Goal: Information Seeking & Learning: Learn about a topic

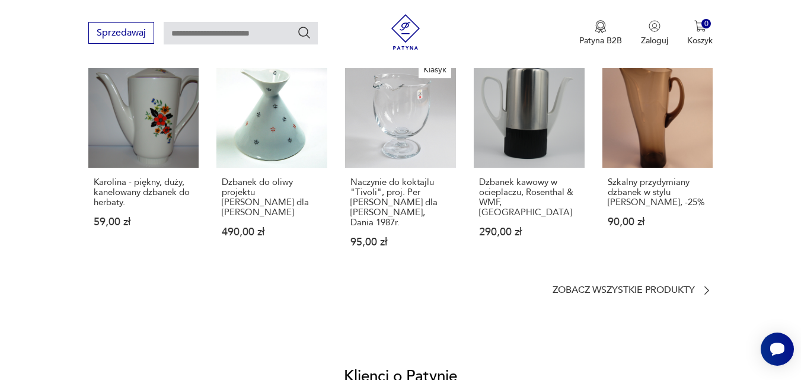
scroll to position [935, 0]
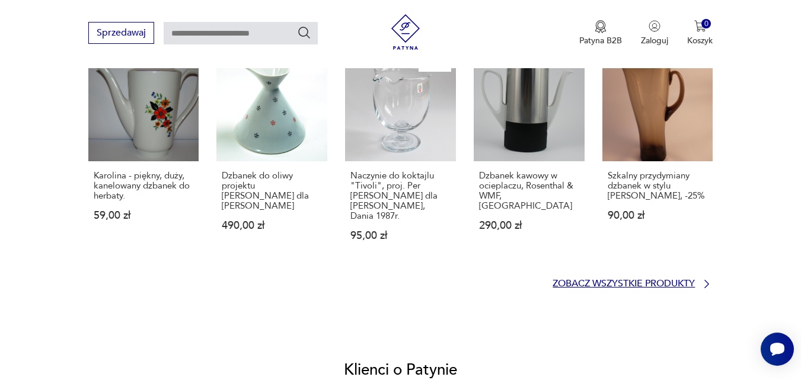
click at [636, 280] on p "Zobacz wszystkie produkty" at bounding box center [623, 284] width 142 height 8
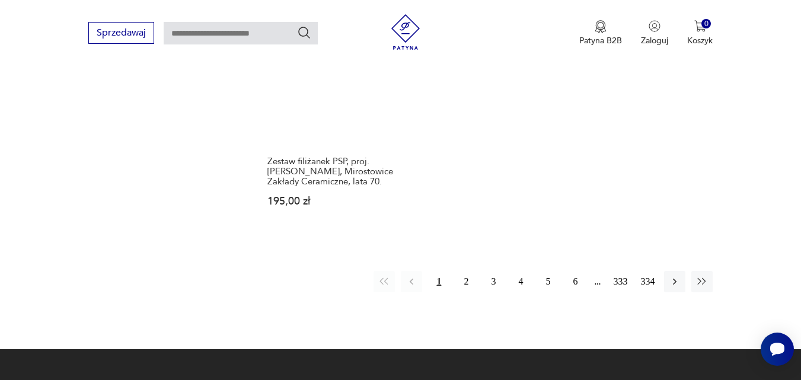
scroll to position [1786, 0]
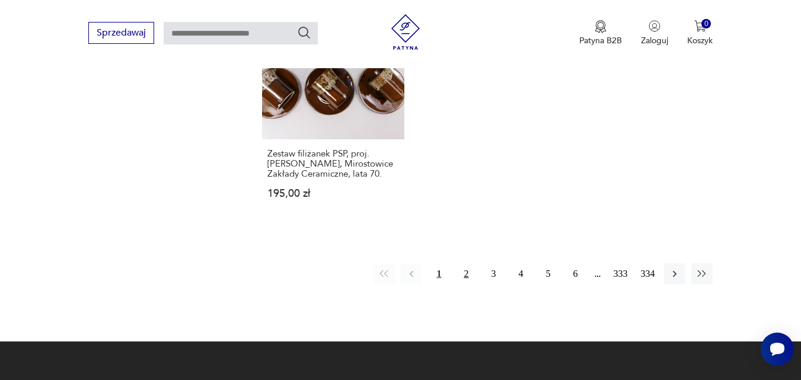
click at [468, 263] on button "2" at bounding box center [465, 273] width 21 height 21
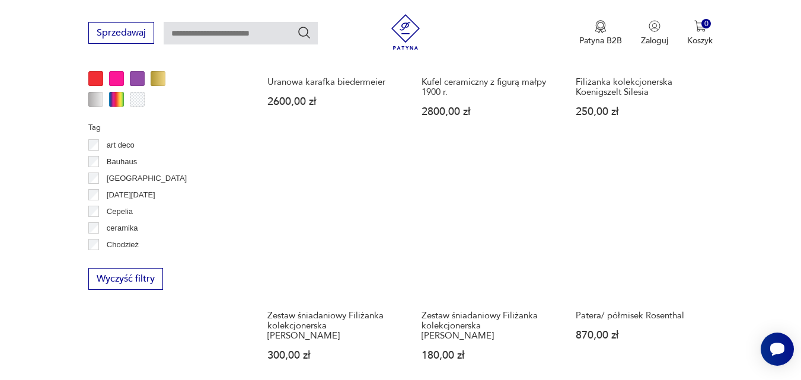
scroll to position [1123, 0]
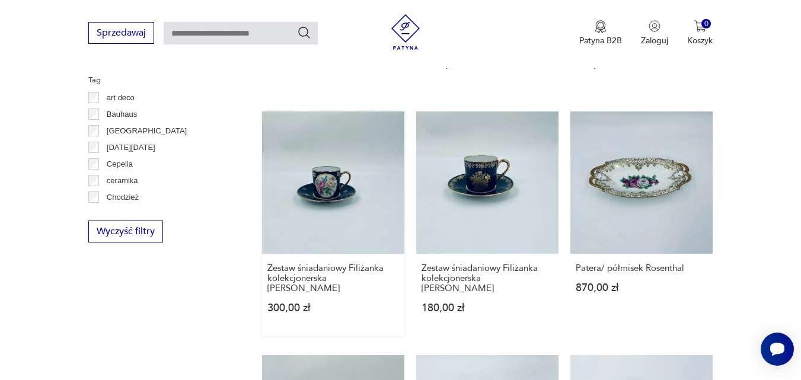
click at [327, 186] on link "Zestaw śniadaniowy Filiżanka kolekcjonerska [PERSON_NAME] 300,00 zł" at bounding box center [333, 223] width 142 height 225
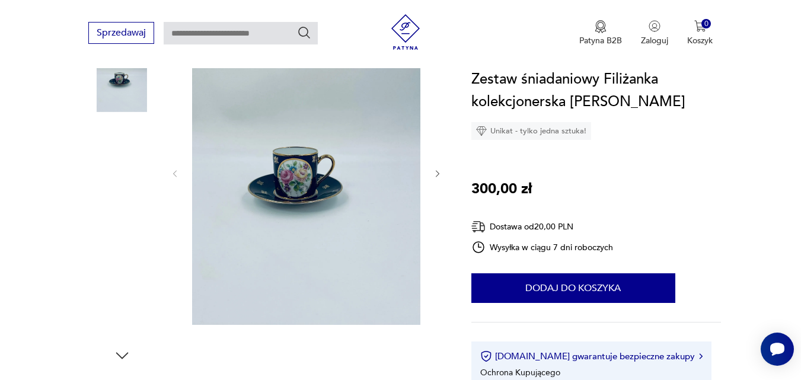
scroll to position [214, 0]
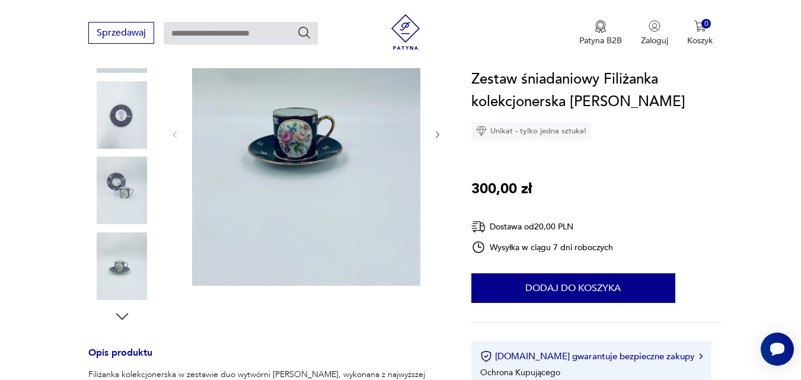
click at [434, 133] on icon "button" at bounding box center [438, 135] width 10 height 10
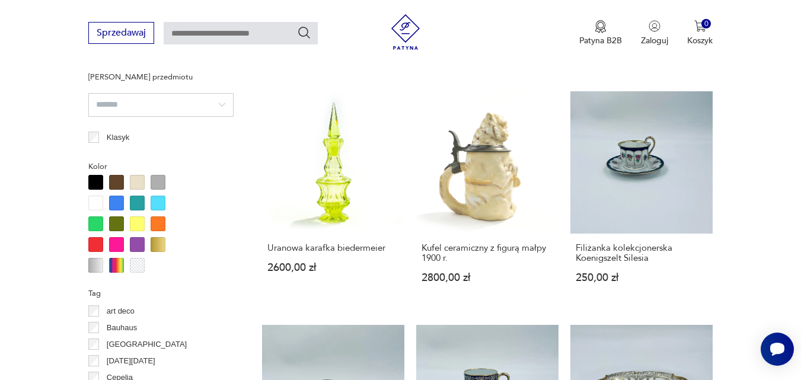
scroll to position [870, 0]
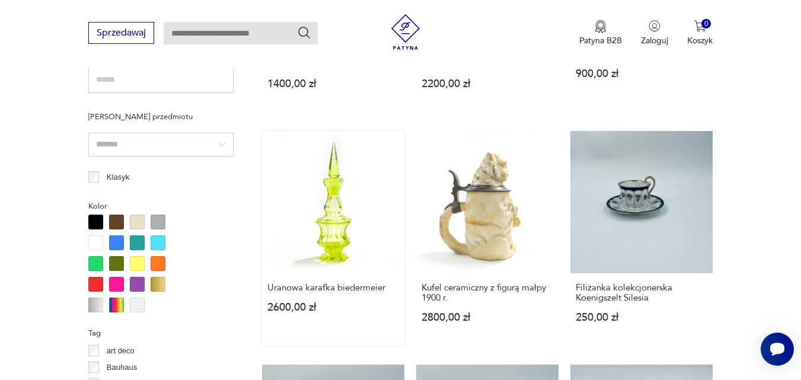
click at [328, 233] on link "Uranowa karafka biedermeier 2600,00 zł" at bounding box center [333, 238] width 142 height 215
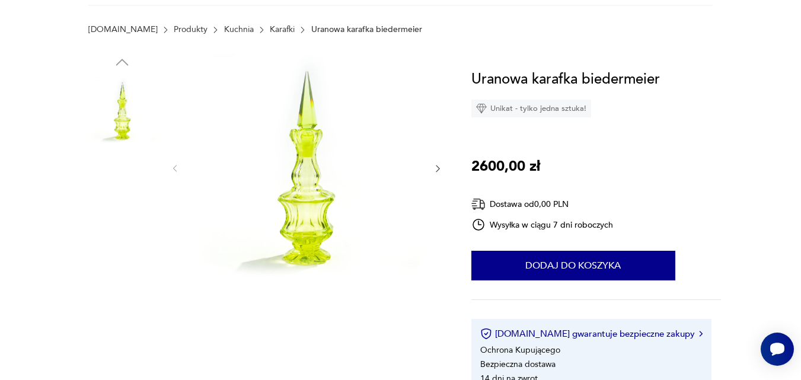
scroll to position [103, 0]
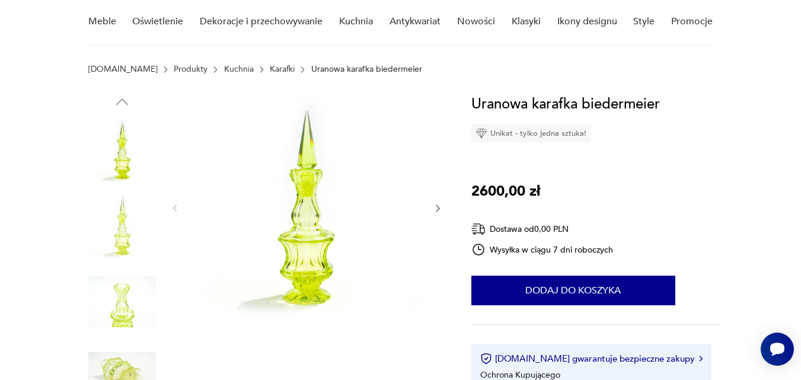
click at [439, 206] on icon "button" at bounding box center [438, 208] width 10 height 10
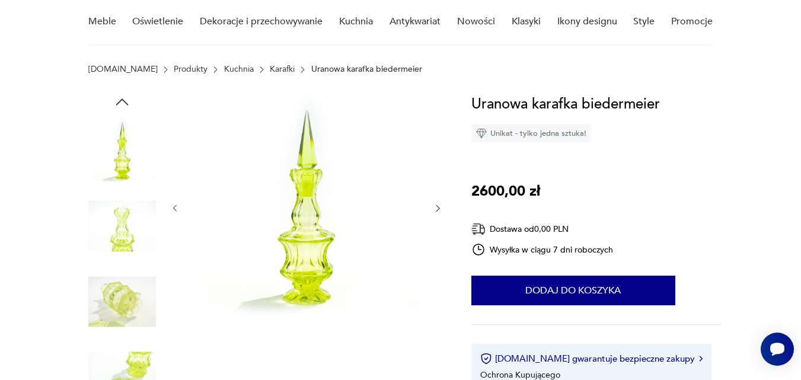
click at [439, 206] on icon "button" at bounding box center [438, 208] width 10 height 10
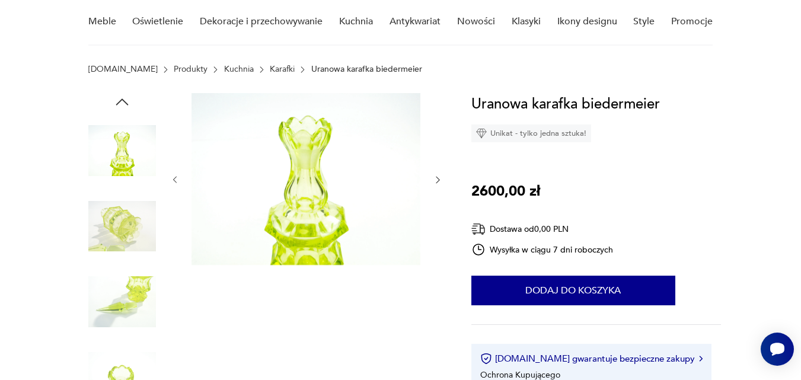
click at [439, 206] on div at bounding box center [306, 180] width 273 height 174
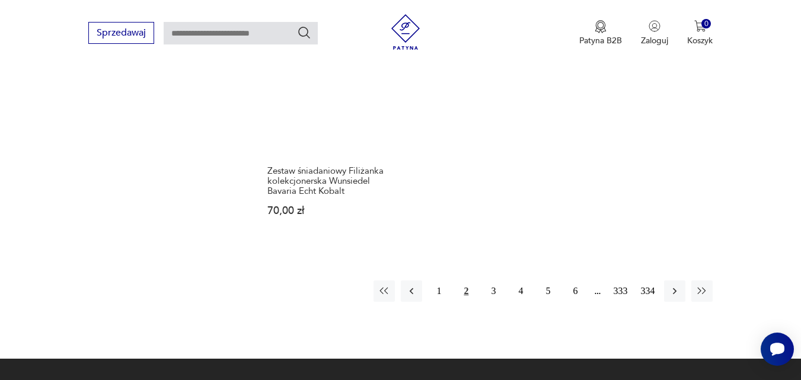
scroll to position [1764, 0]
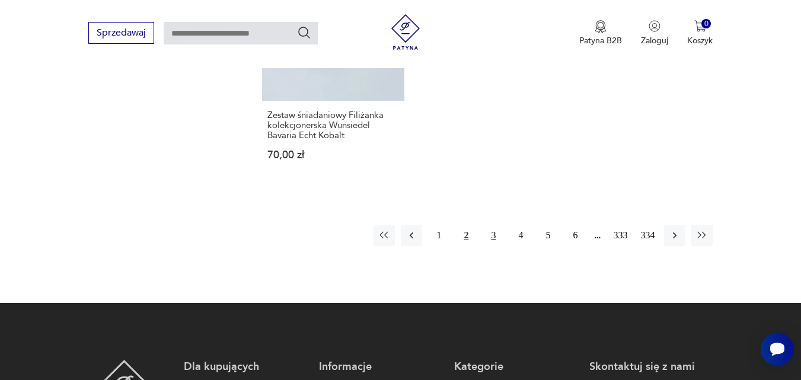
click at [492, 226] on button "3" at bounding box center [492, 235] width 21 height 21
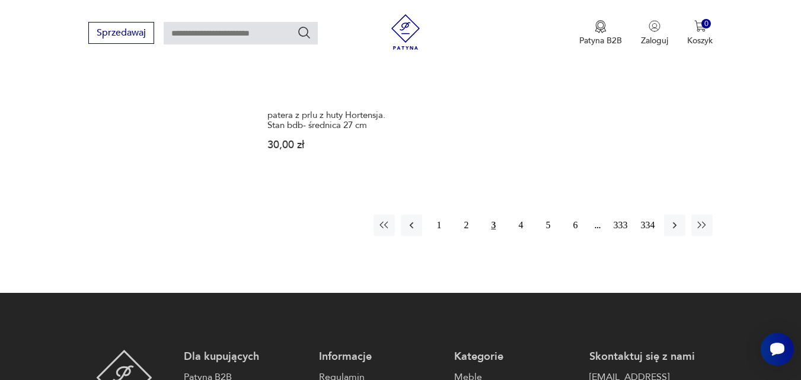
scroll to position [1765, 0]
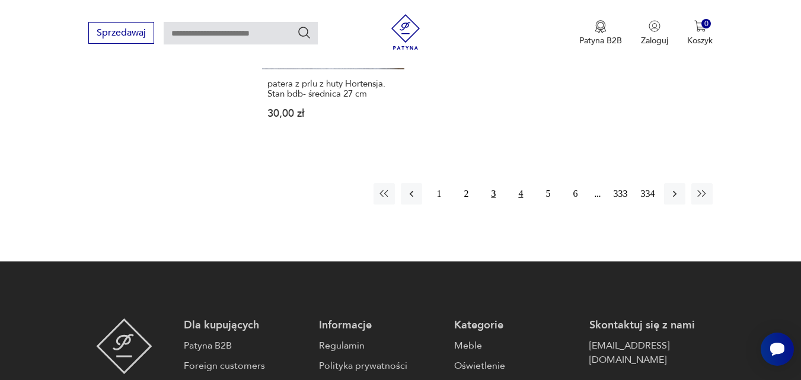
click at [520, 191] on button "4" at bounding box center [520, 193] width 21 height 21
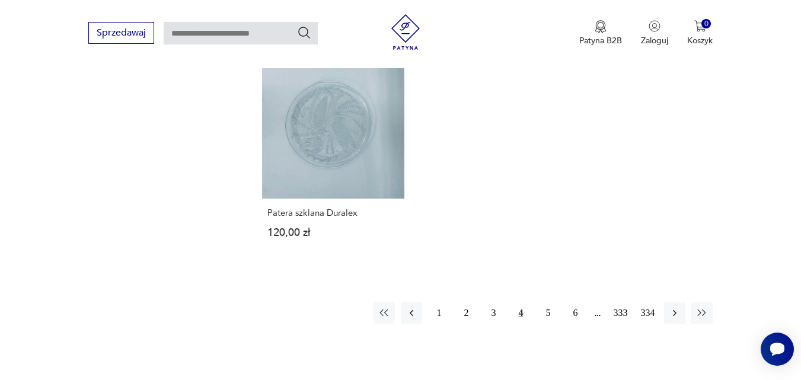
scroll to position [1750, 0]
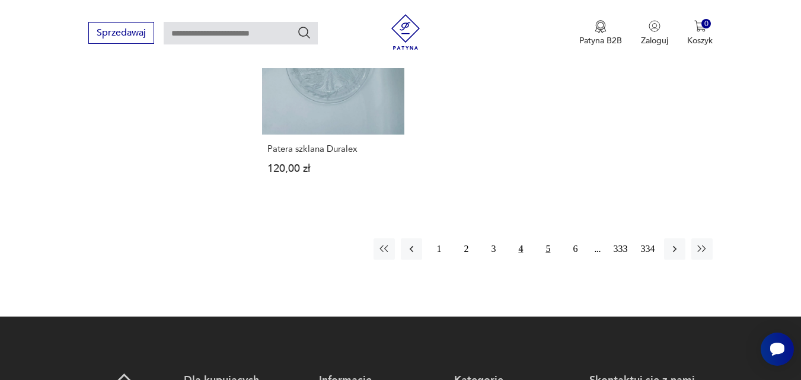
click at [551, 238] on button "5" at bounding box center [547, 248] width 21 height 21
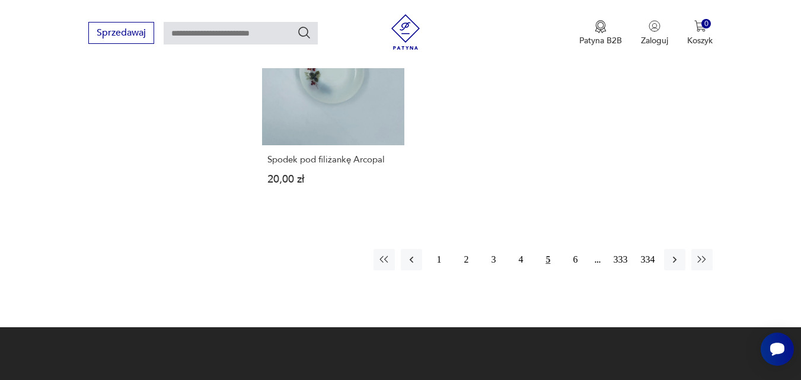
scroll to position [1766, 0]
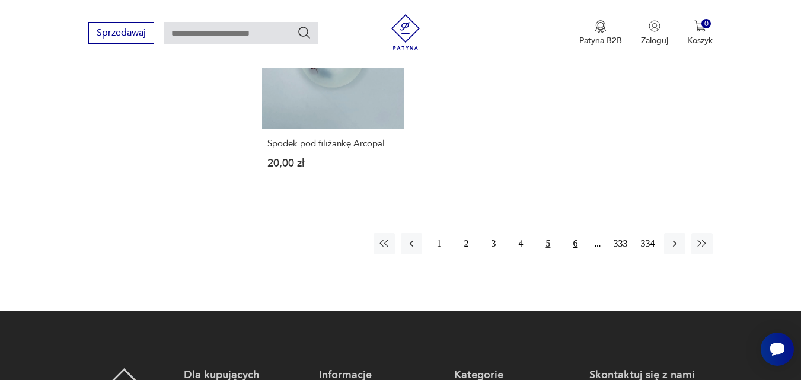
click at [572, 233] on button "6" at bounding box center [574, 243] width 21 height 21
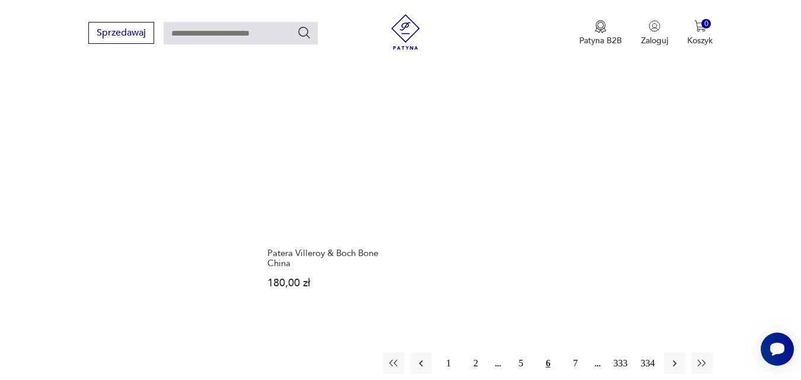
scroll to position [1655, 0]
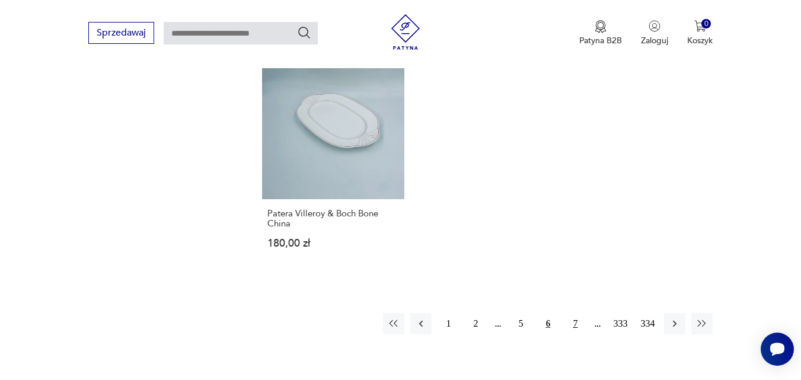
click at [575, 313] on button "7" at bounding box center [574, 323] width 21 height 21
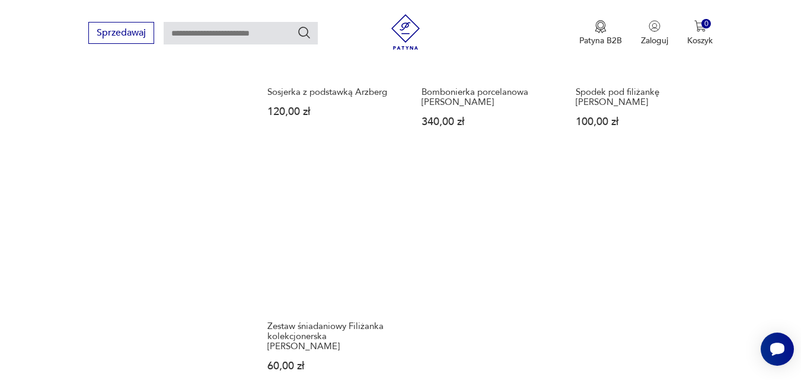
scroll to position [1536, 0]
